Goal: Browse casually: Explore the website without a specific task or goal

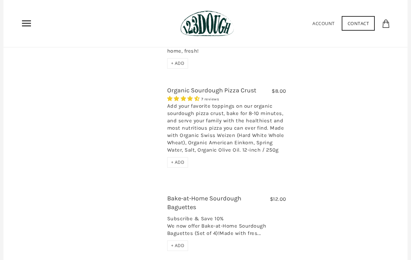
scroll to position [2115, 0]
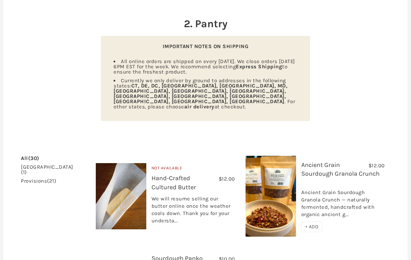
scroll to position [71, 0]
